Goal: Transaction & Acquisition: Subscribe to service/newsletter

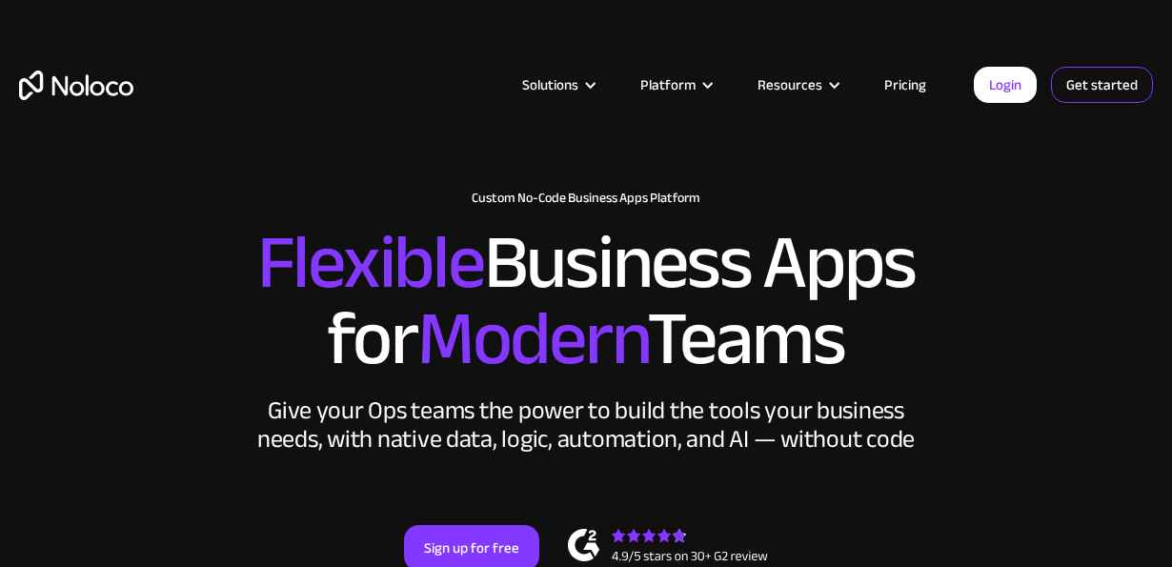
click at [1104, 81] on link "Get started" at bounding box center [1102, 85] width 102 height 36
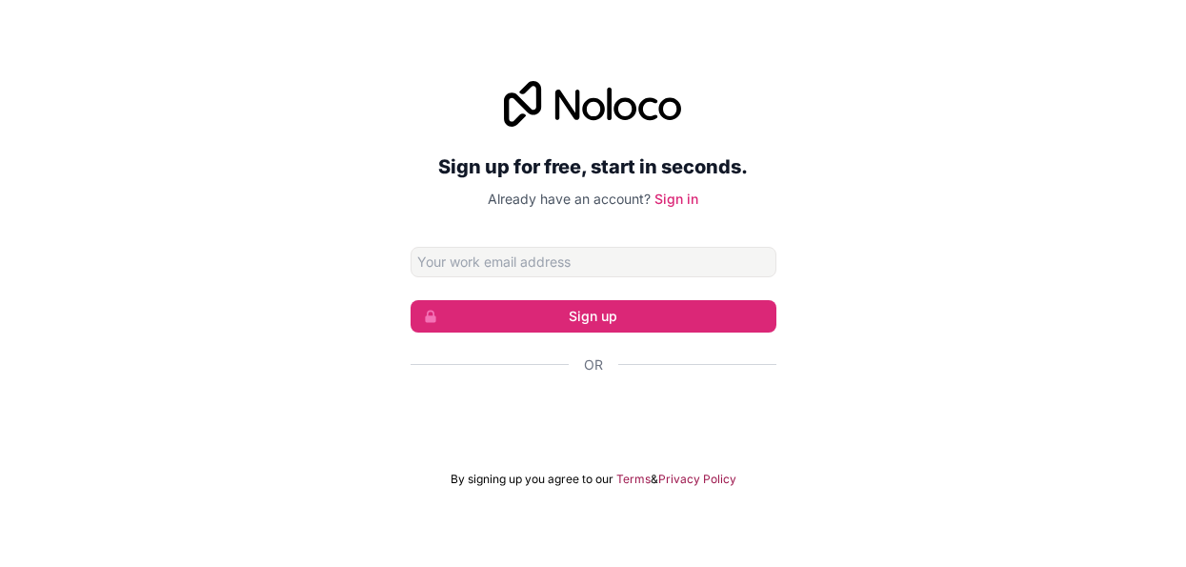
click at [507, 260] on input "Email address" at bounding box center [594, 262] width 366 height 30
type input "[EMAIL_ADDRESS][DOMAIN_NAME]"
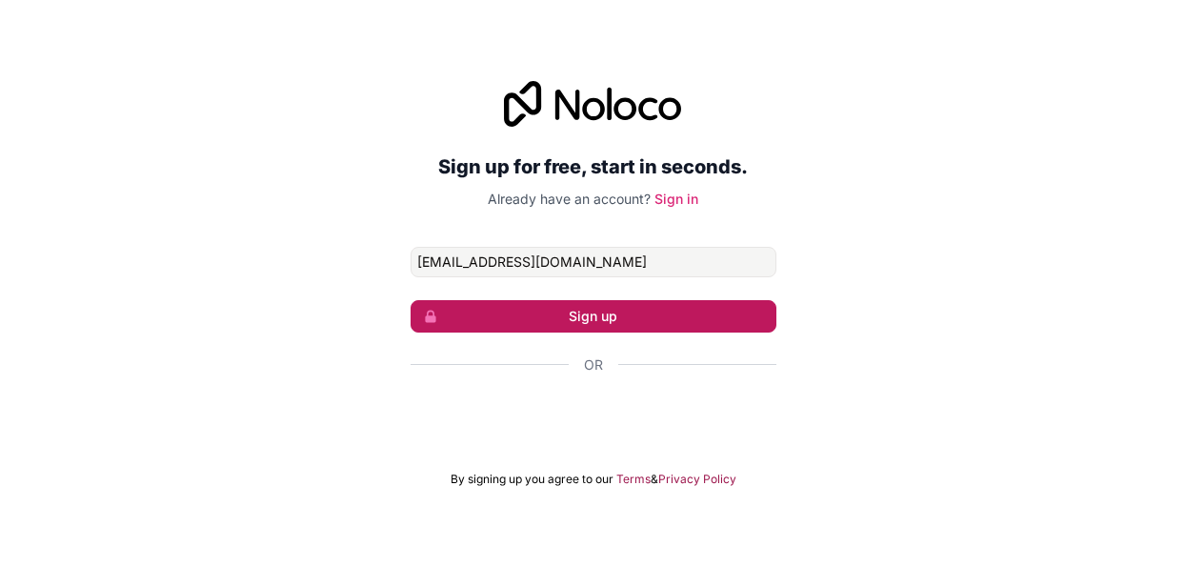
click at [593, 311] on button "Sign up" at bounding box center [594, 316] width 366 height 32
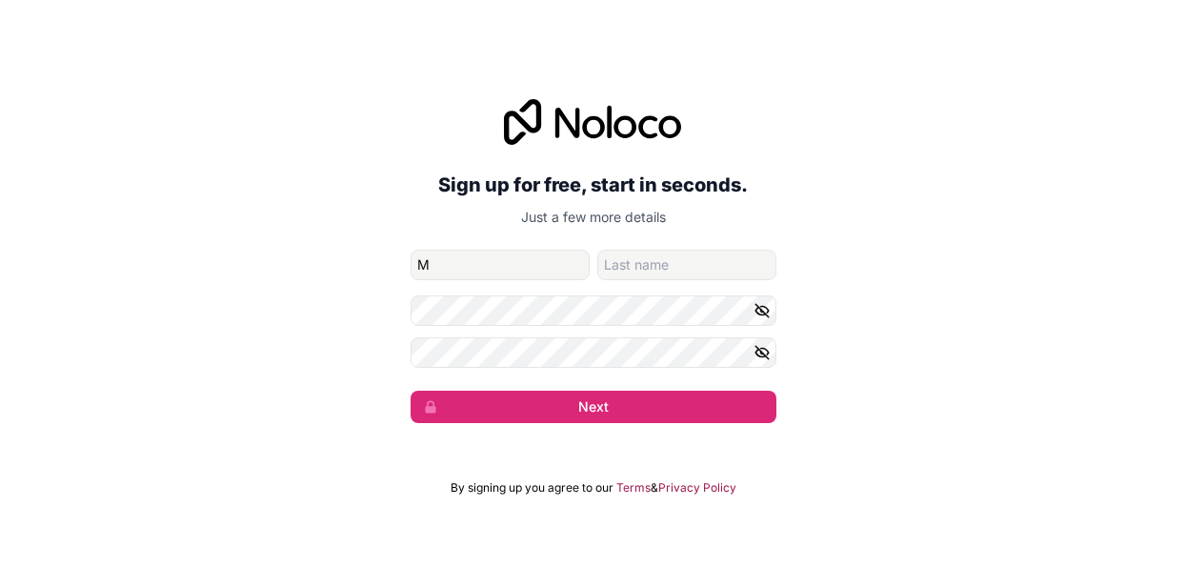
type input "M"
click at [674, 260] on input "family-name" at bounding box center [686, 265] width 179 height 30
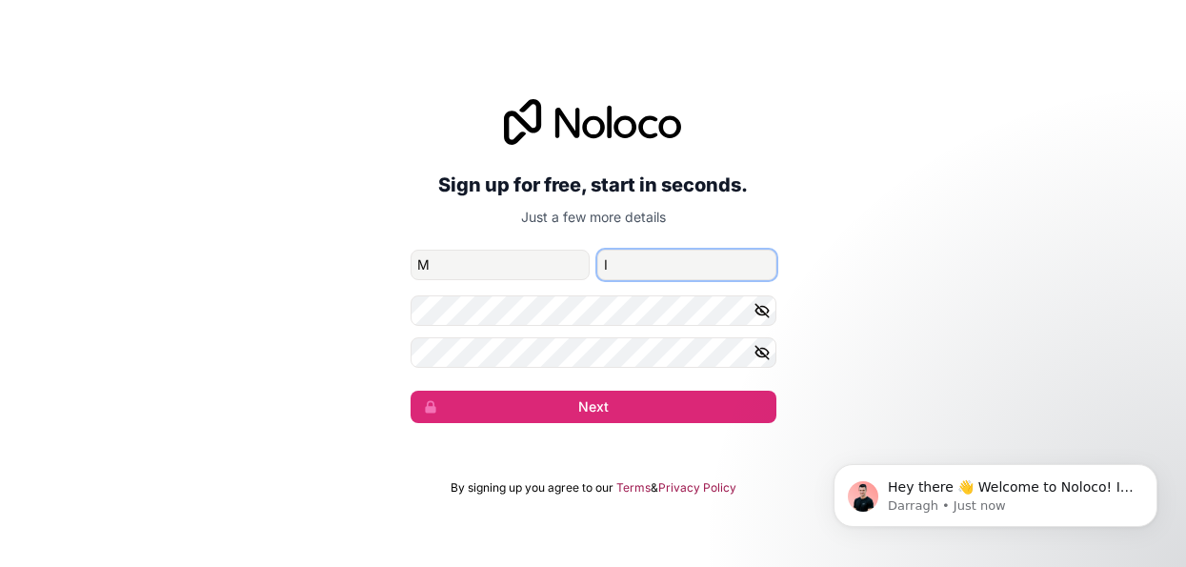
type input "I"
click at [761, 310] on icon "button" at bounding box center [761, 310] width 13 height 13
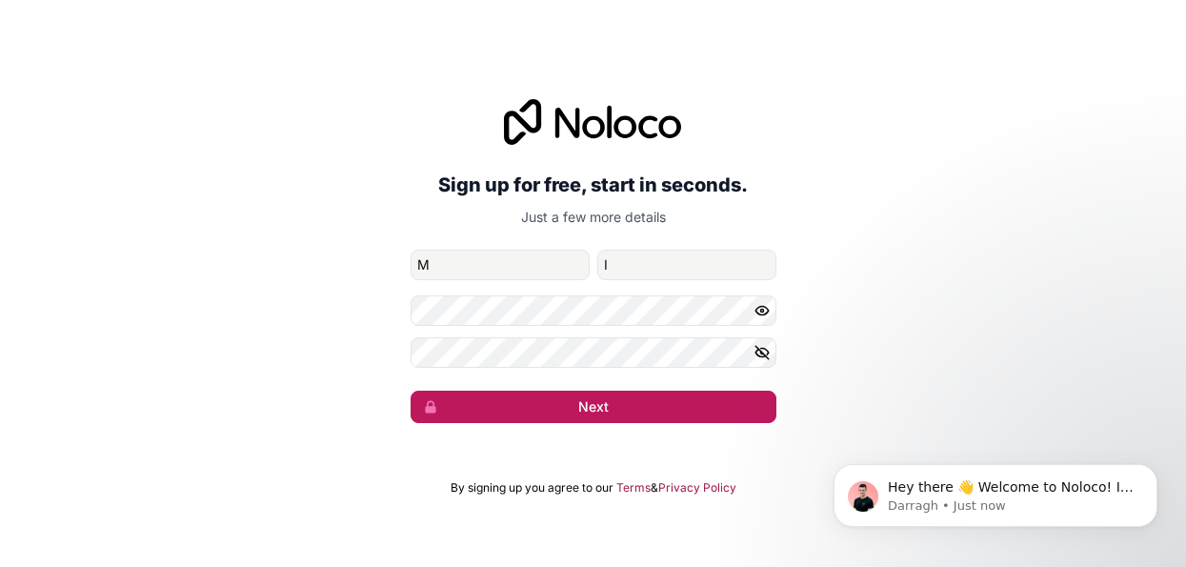
click at [612, 407] on button "Next" at bounding box center [594, 407] width 366 height 32
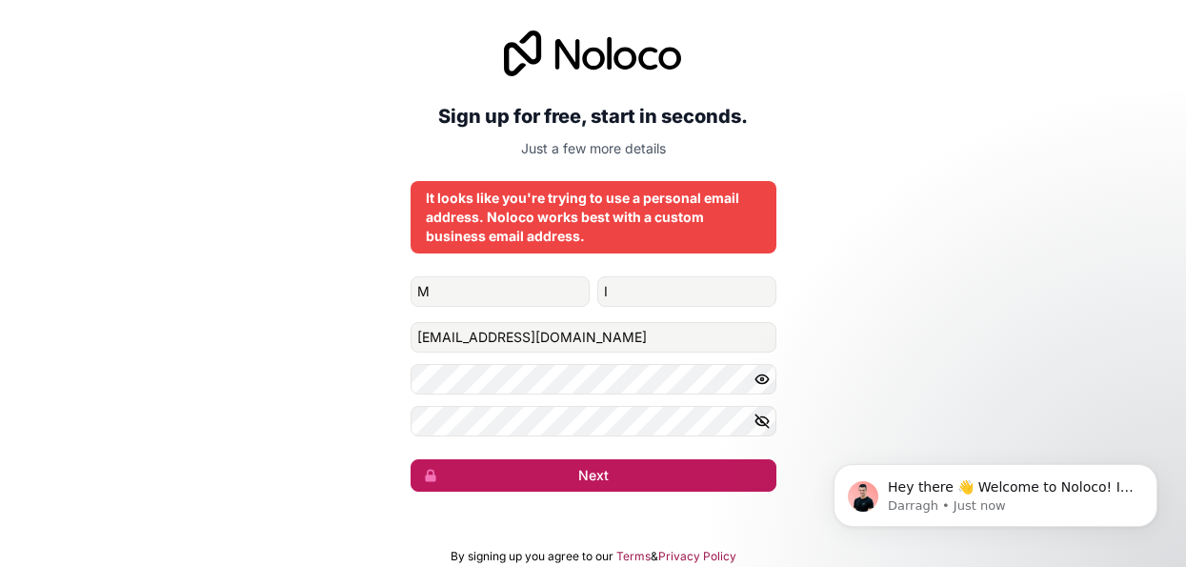
click at [592, 470] on button "Next" at bounding box center [594, 475] width 366 height 32
click at [595, 466] on button "Next" at bounding box center [594, 475] width 366 height 32
click at [593, 469] on button "Next" at bounding box center [594, 475] width 366 height 32
click at [599, 469] on button "Next" at bounding box center [594, 475] width 366 height 32
